Goal: Obtain resource: Download file/media

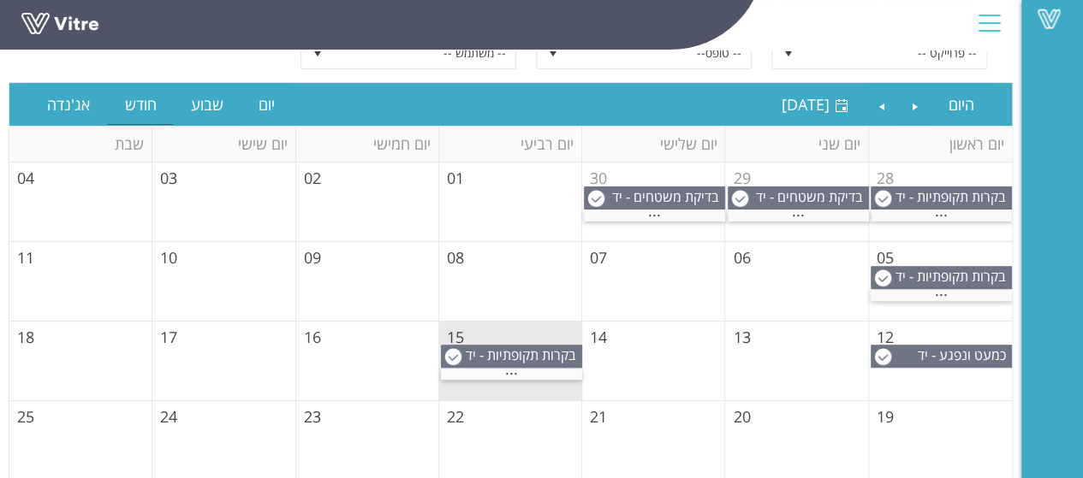
scroll to position [171, 0]
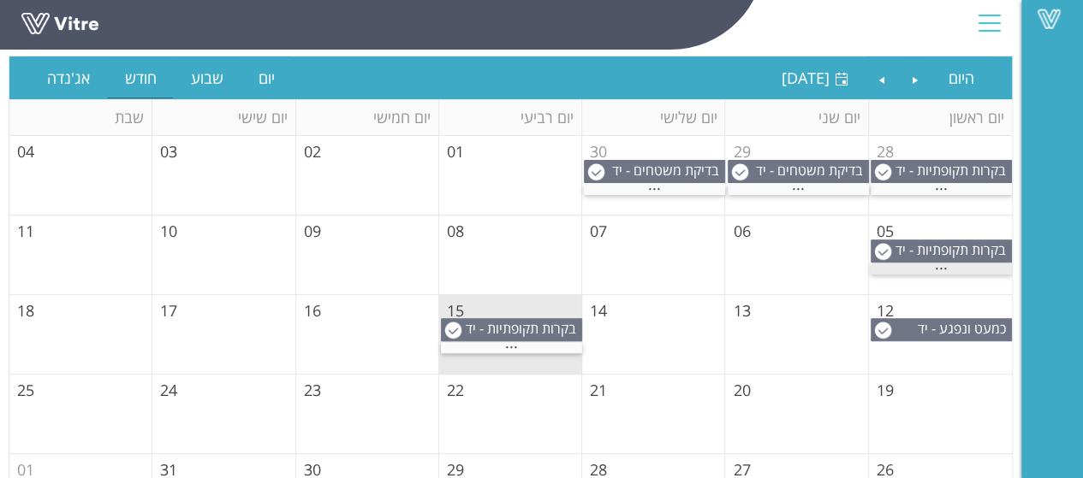
click at [938, 262] on span "..." at bounding box center [941, 264] width 13 height 19
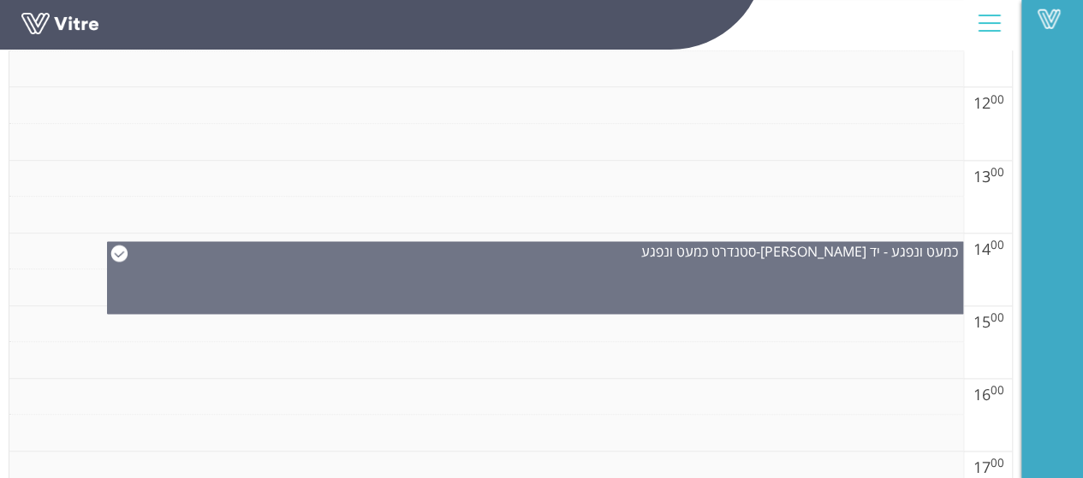
scroll to position [1113, 0]
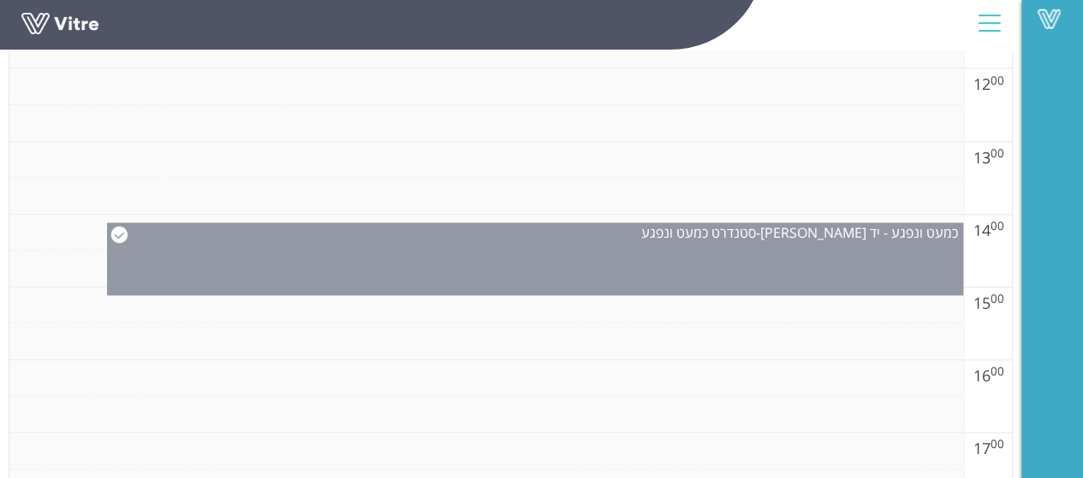
click at [627, 263] on div "כמעט ונפגע - יד [PERSON_NAME] - סטנדרט כמעט ונפגע" at bounding box center [536, 259] width 858 height 73
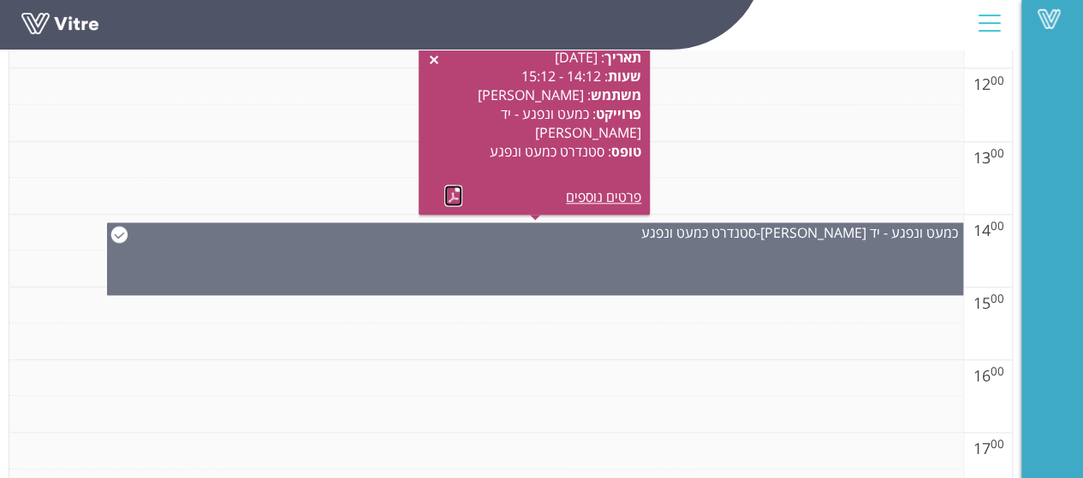
click at [455, 196] on link at bounding box center [453, 195] width 18 height 21
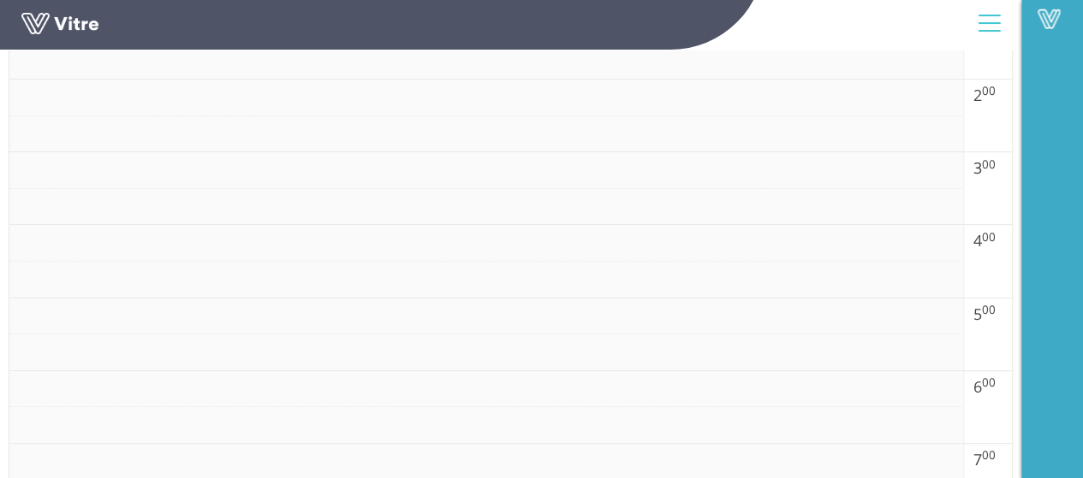
scroll to position [86, 0]
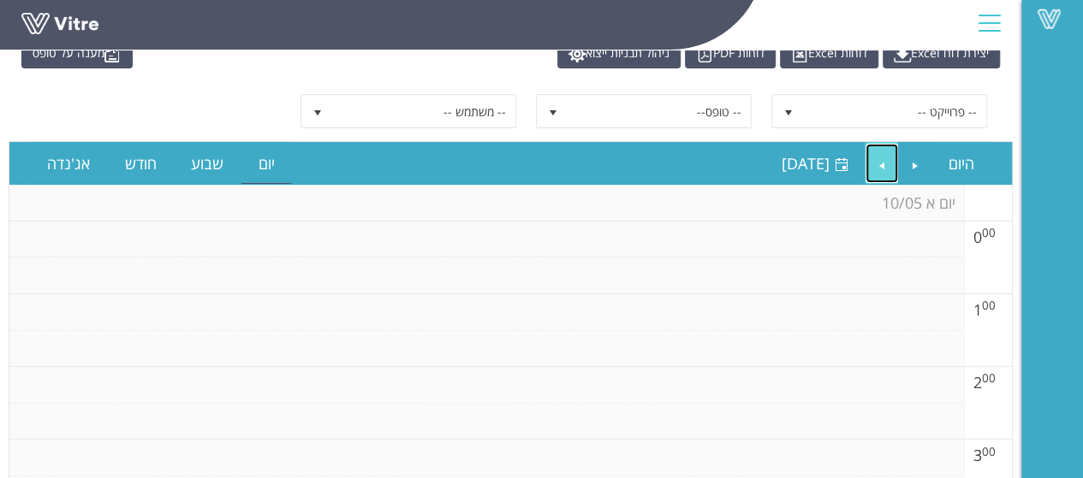
click at [888, 163] on link "Next" at bounding box center [881, 163] width 33 height 39
click at [887, 163] on link "Next" at bounding box center [881, 163] width 33 height 39
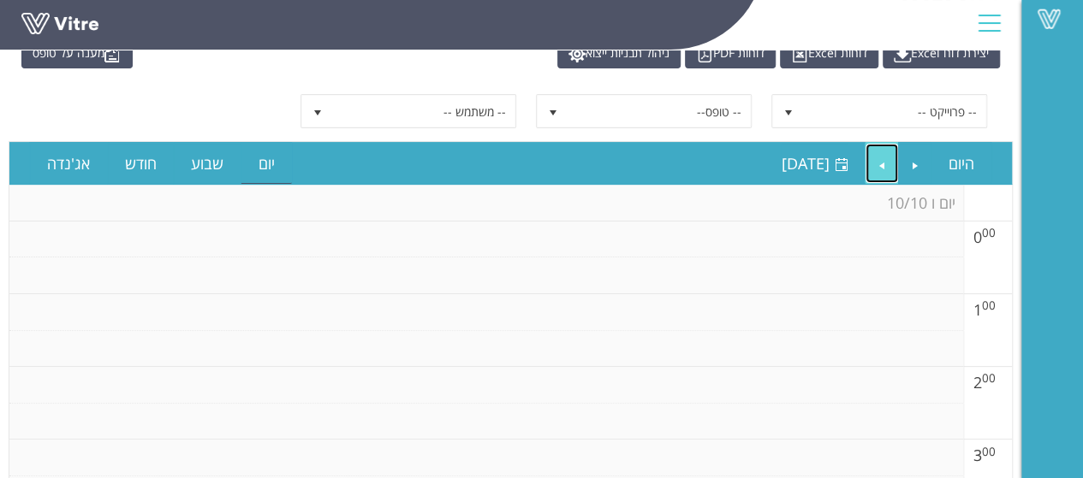
click at [887, 163] on link "Next" at bounding box center [881, 163] width 33 height 39
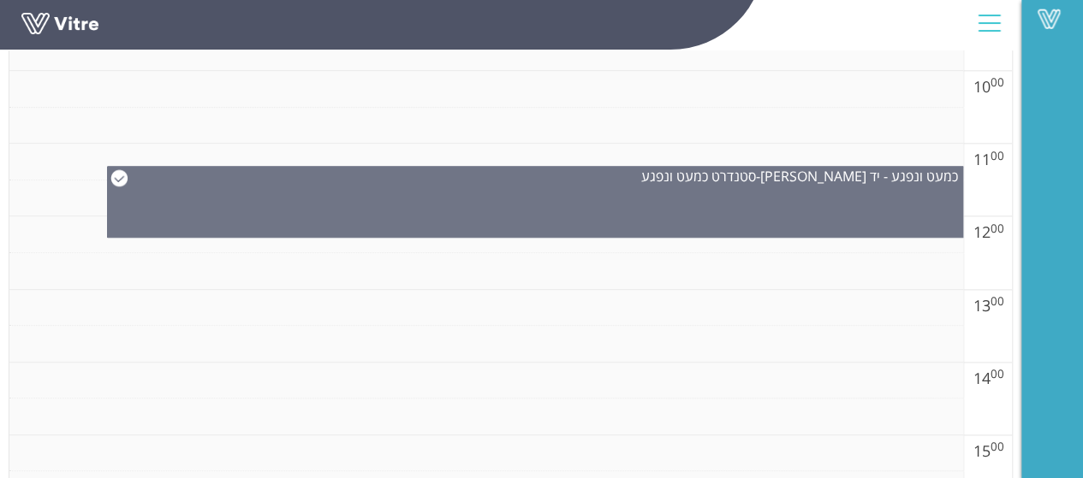
scroll to position [971, 0]
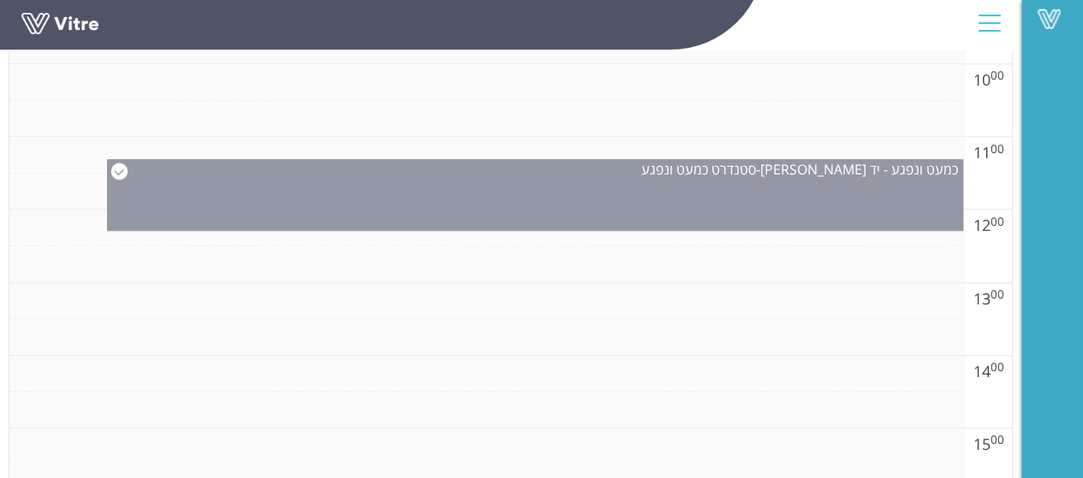
click at [711, 196] on div "כמעט ונפגע - יד [PERSON_NAME] - סטנדרט כמעט ונפגע" at bounding box center [536, 195] width 858 height 72
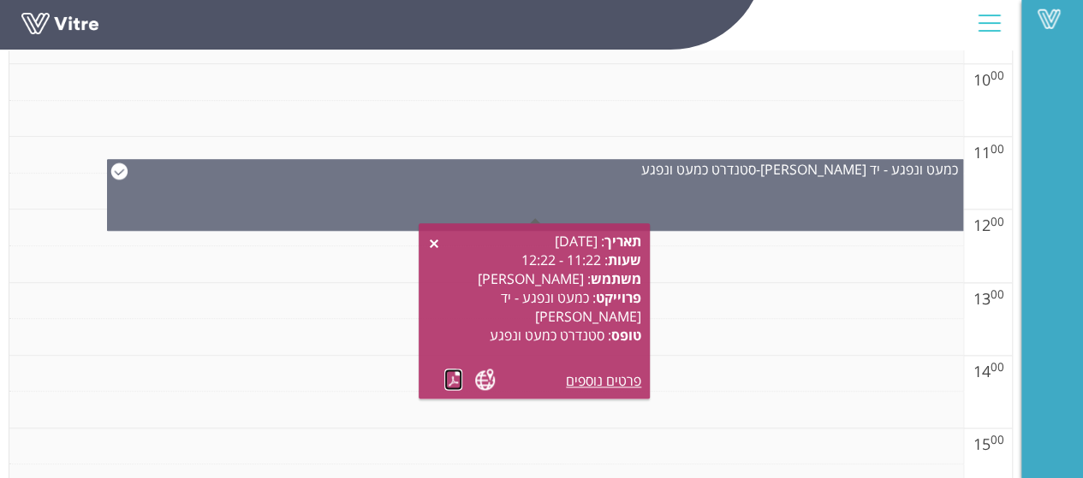
click at [454, 378] on link at bounding box center [453, 379] width 18 height 21
